Goal: Navigation & Orientation: Find specific page/section

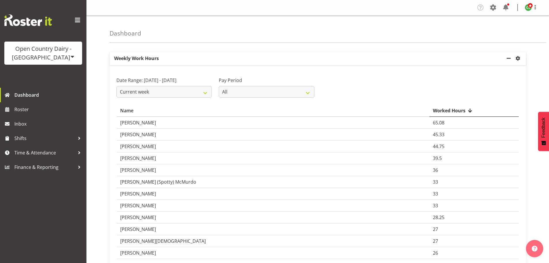
click at [80, 20] on span at bounding box center [77, 20] width 9 height 9
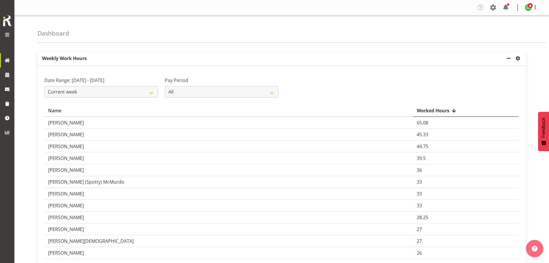
click at [5, 35] on span at bounding box center [7, 34] width 7 height 7
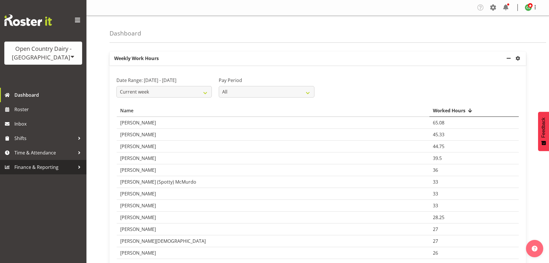
click at [72, 165] on span "Finance & Reporting" at bounding box center [44, 167] width 61 height 9
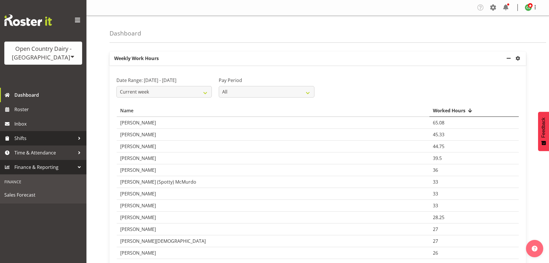
click at [63, 141] on span "Shifts" at bounding box center [44, 138] width 61 height 9
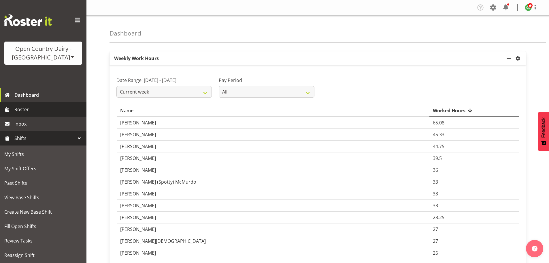
click at [45, 108] on span "Roster" at bounding box center [48, 109] width 69 height 9
